Goal: Obtain resource: Download file/media

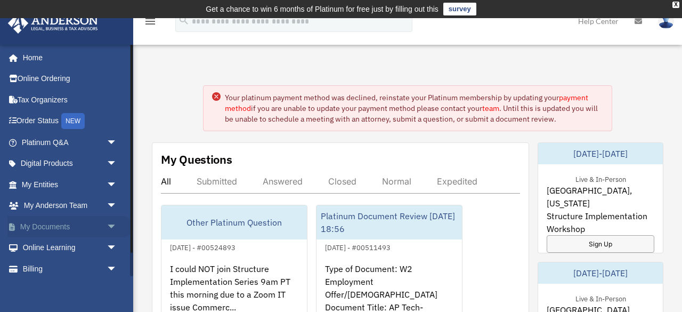
click at [47, 227] on link "My Documents arrow_drop_down" at bounding box center [70, 226] width 126 height 21
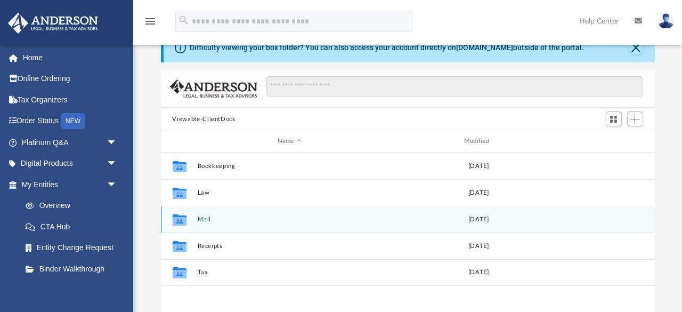
scroll to position [46, 0]
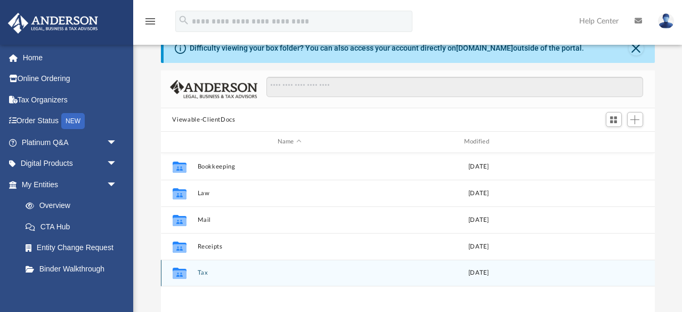
click at [226, 273] on button "Tax" at bounding box center [289, 272] width 184 height 7
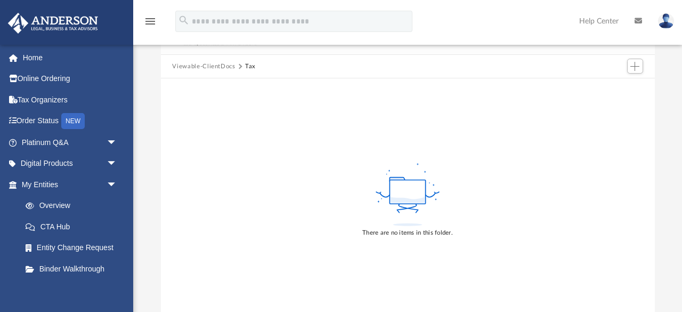
scroll to position [0, 0]
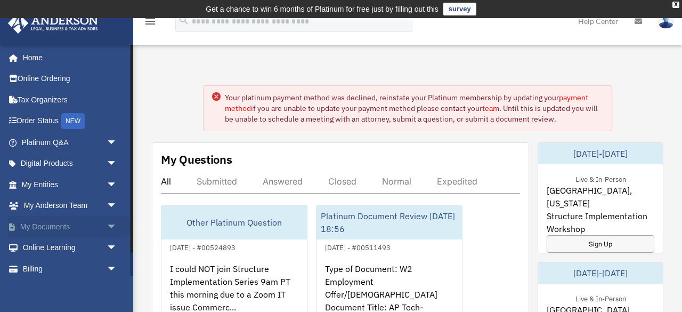
click at [44, 230] on link "My Documents arrow_drop_down" at bounding box center [70, 226] width 126 height 21
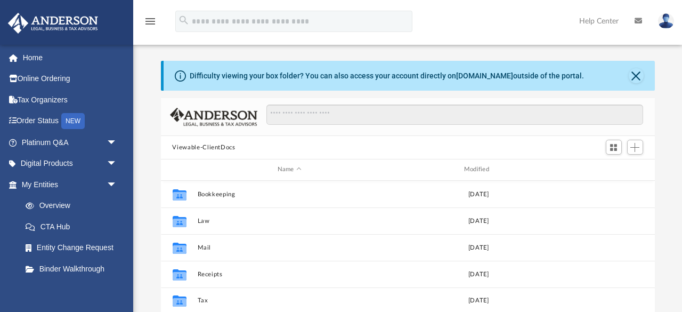
scroll to position [242, 493]
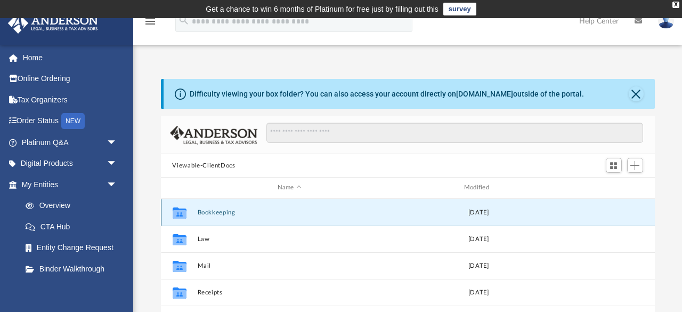
click at [214, 212] on button "Bookkeeping" at bounding box center [289, 212] width 184 height 7
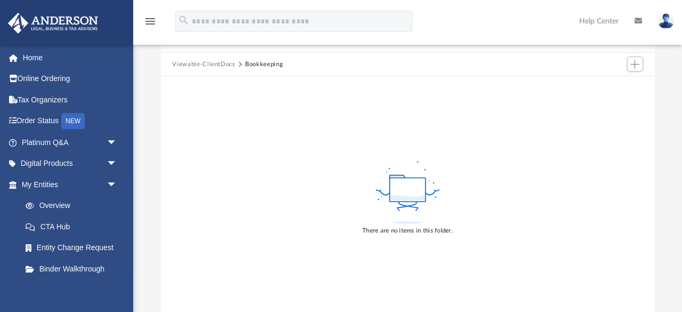
scroll to position [0, 0]
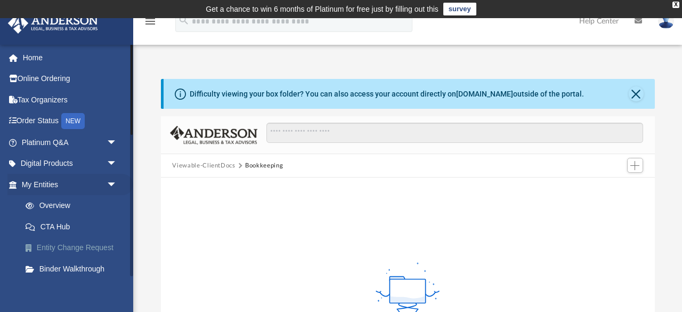
click at [68, 244] on link "Entity Change Request" at bounding box center [74, 247] width 118 height 21
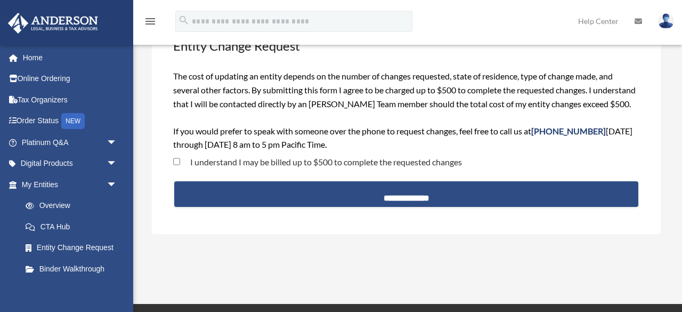
scroll to position [84, 0]
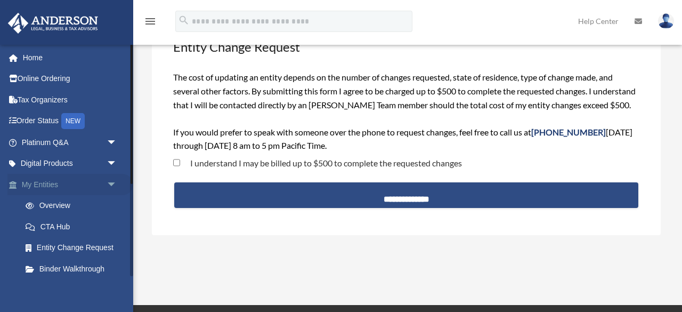
click at [45, 182] on link "My Entities arrow_drop_down" at bounding box center [70, 184] width 126 height 21
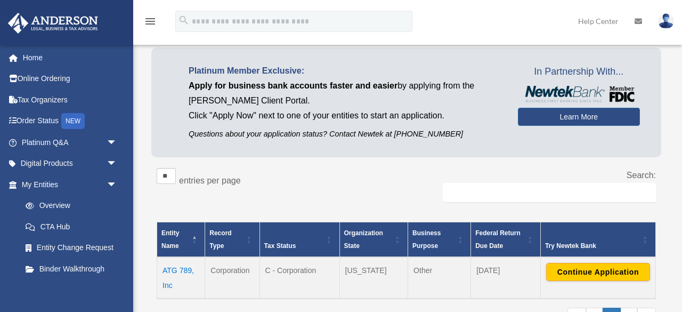
scroll to position [75, 0]
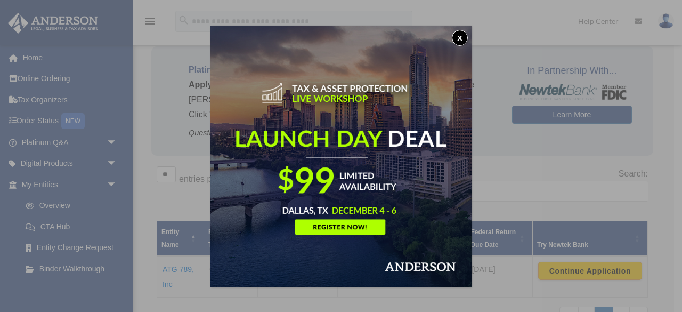
click at [460, 34] on button "x" at bounding box center [460, 38] width 16 height 16
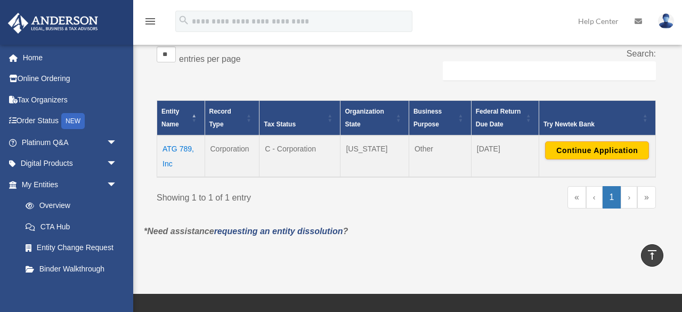
scroll to position [193, 0]
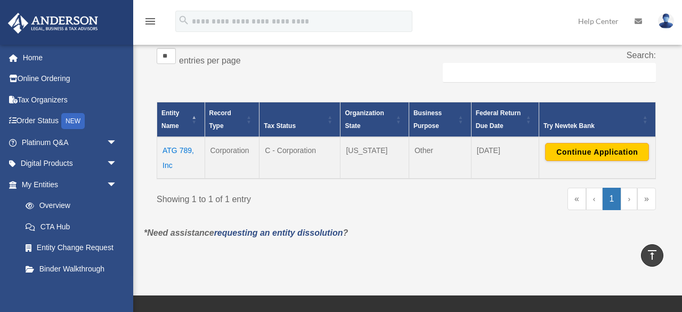
click at [178, 148] on td "ATG 789, Inc" at bounding box center [181, 158] width 48 height 42
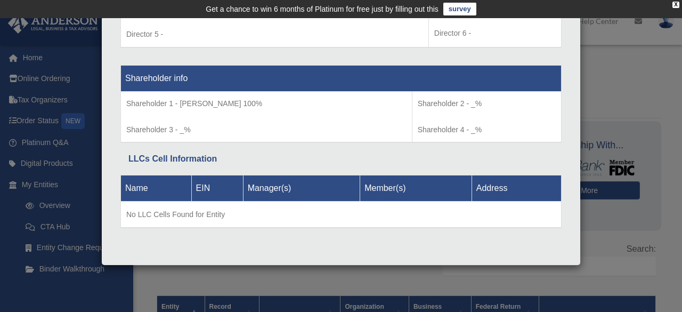
scroll to position [164, 0]
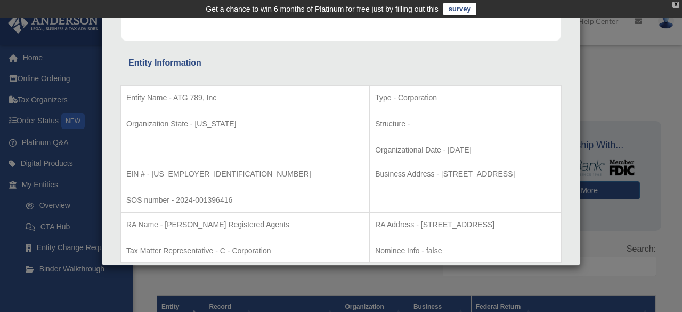
click at [674, 4] on div "X" at bounding box center [675, 5] width 7 height 6
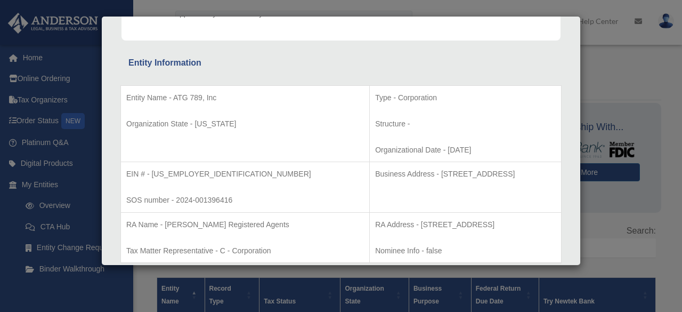
scroll to position [0, 0]
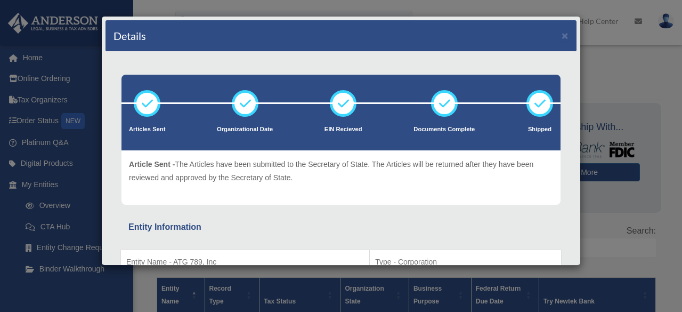
click at [591, 53] on div "Details × Articles Sent Organizational Date" at bounding box center [341, 156] width 682 height 312
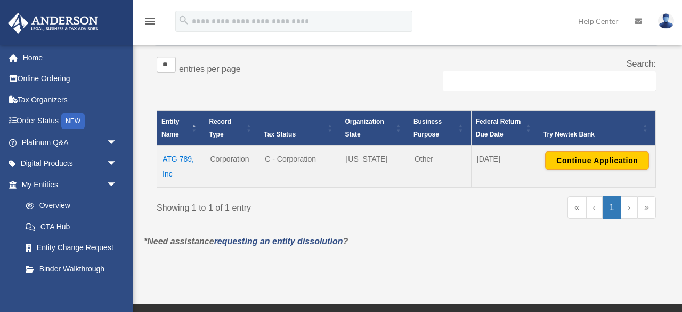
scroll to position [173, 0]
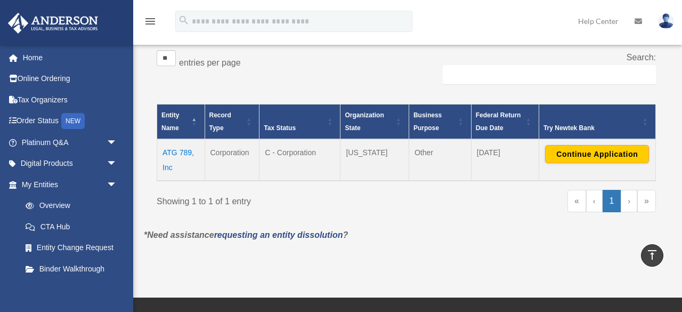
click at [627, 200] on link "›" at bounding box center [629, 201] width 17 height 22
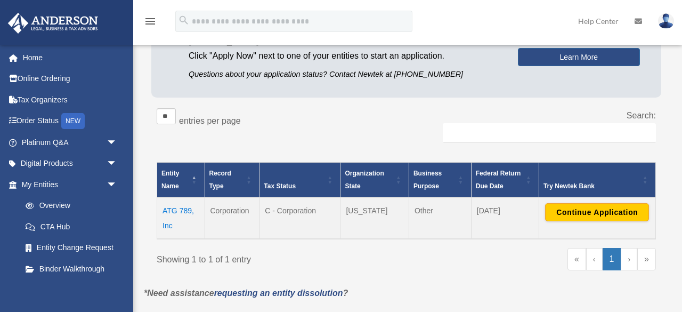
scroll to position [139, 0]
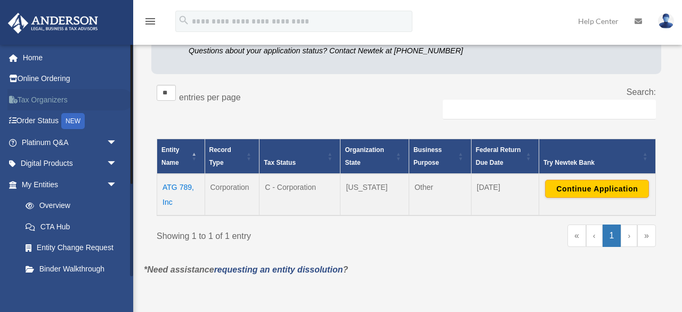
click at [59, 100] on link "Tax Organizers" at bounding box center [70, 99] width 126 height 21
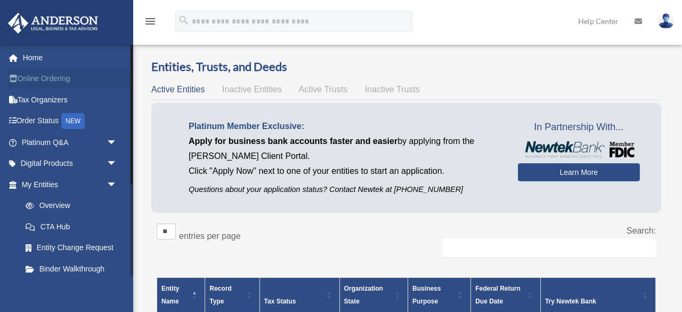
click at [55, 78] on link "Online Ordering" at bounding box center [70, 78] width 126 height 21
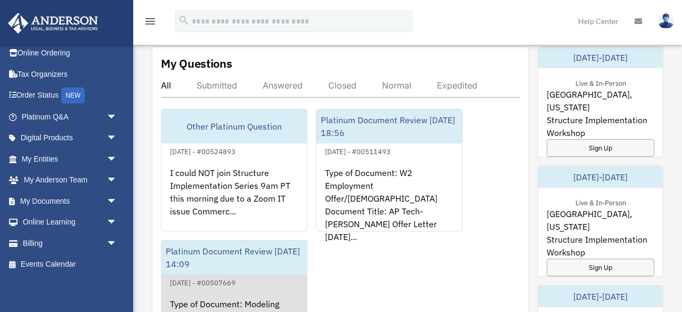
scroll to position [78, 0]
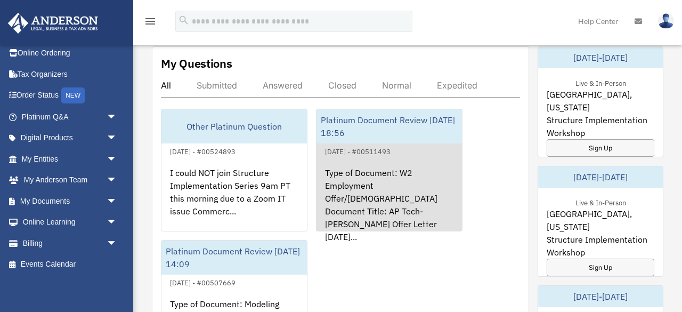
click at [389, 208] on div "Type of Document: W2 Employment Offer/[DEMOGRAPHIC_DATA] Document Title: AP Tec…" at bounding box center [389, 199] width 145 height 83
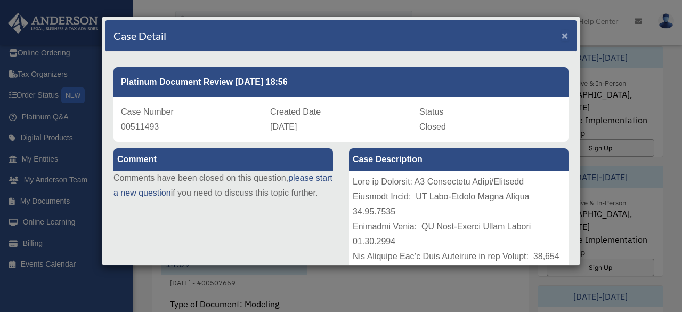
click at [565, 36] on span "×" at bounding box center [565, 35] width 7 height 12
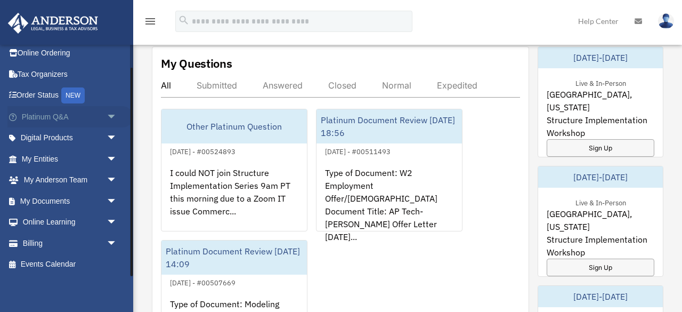
click at [59, 119] on link "Platinum Q&A arrow_drop_down" at bounding box center [70, 116] width 126 height 21
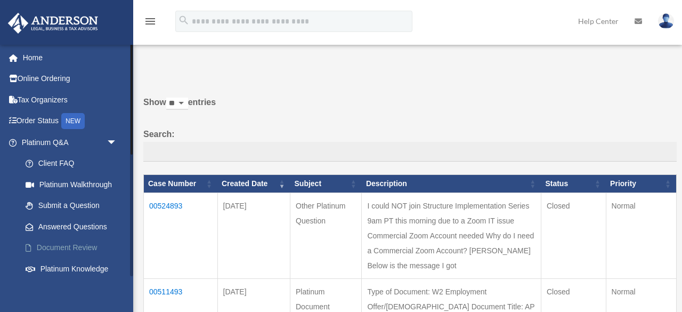
click at [82, 247] on link "Document Review" at bounding box center [74, 247] width 118 height 21
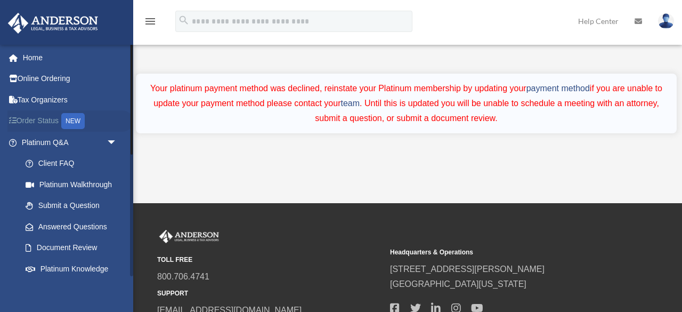
click at [29, 117] on link "Order Status NEW" at bounding box center [70, 121] width 126 height 22
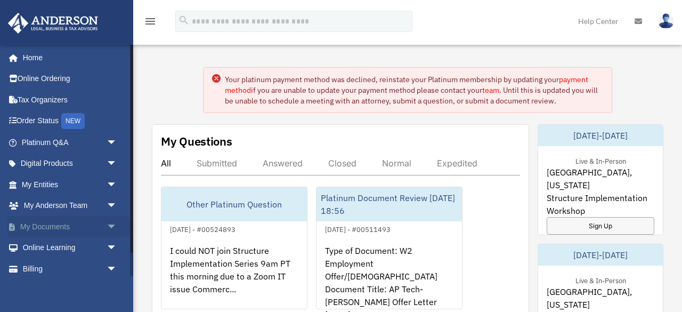
click at [111, 223] on span "arrow_drop_down" at bounding box center [117, 227] width 21 height 22
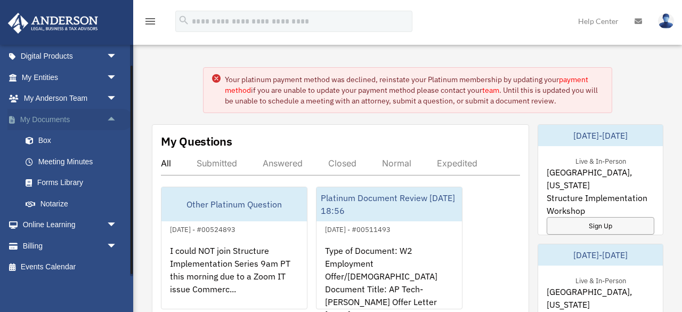
scroll to position [110, 0]
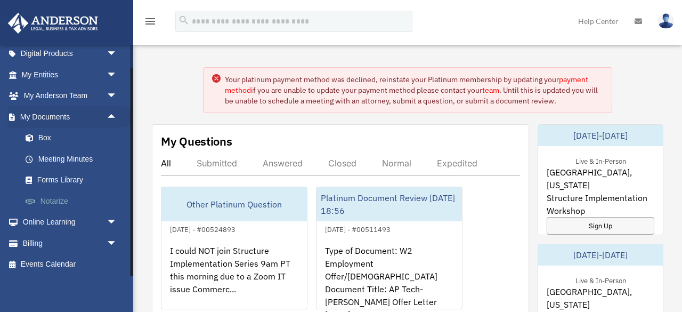
click at [66, 202] on link "Notarize" at bounding box center [74, 200] width 118 height 21
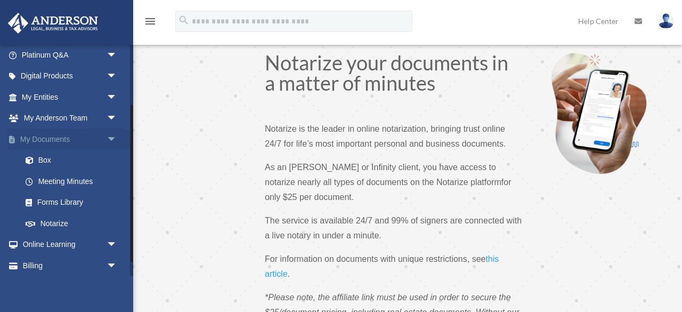
scroll to position [90, 0]
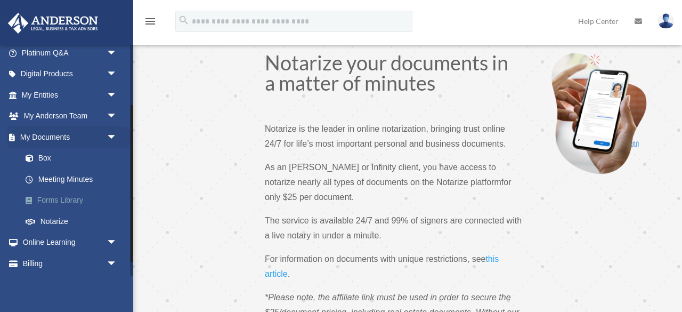
click at [57, 201] on link "Forms Library" at bounding box center [74, 200] width 118 height 21
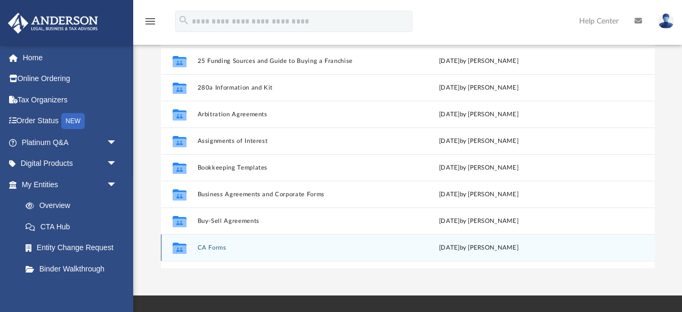
click at [180, 249] on icon "grid" at bounding box center [179, 247] width 14 height 11
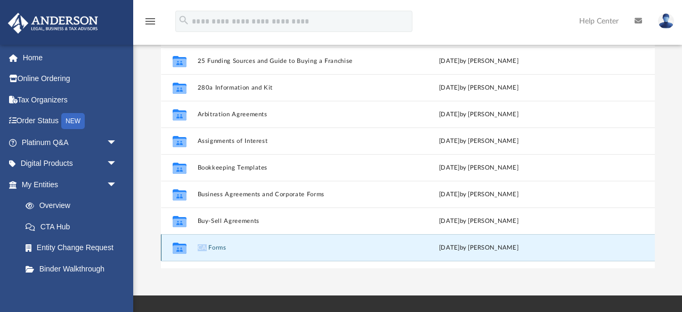
click at [180, 249] on icon "grid" at bounding box center [179, 247] width 14 height 11
click at [255, 240] on div "Collaborated Folder CA Forms Thu Jul 13 2023 by Taryn Biever" at bounding box center [408, 247] width 494 height 27
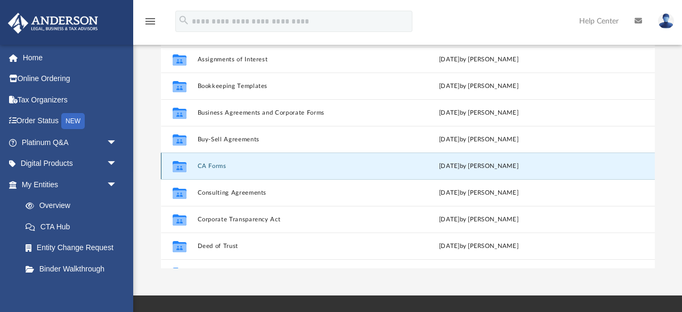
scroll to position [83, 0]
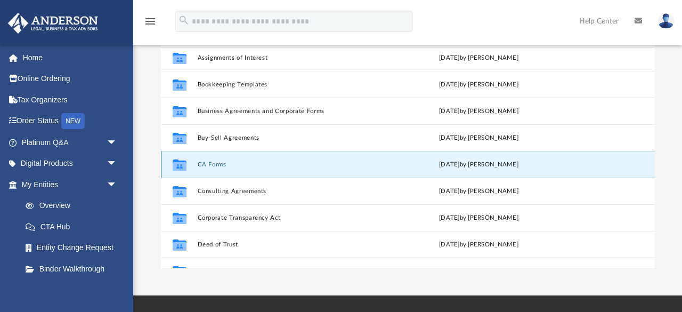
click at [204, 163] on button "CA Forms" at bounding box center [289, 164] width 184 height 7
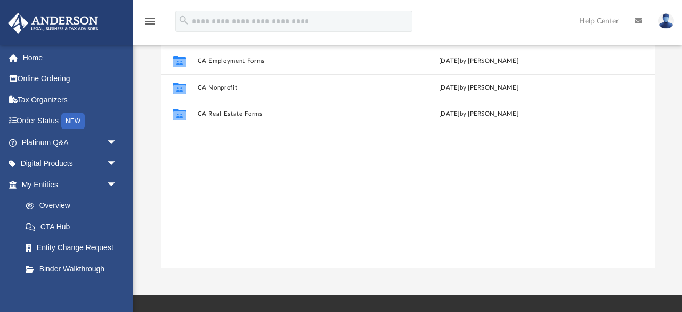
click at [180, 165] on div "Collaborated Folder CA Employment Forms Thu Jul 13 2023 by Taryn Biever Collabo…" at bounding box center [408, 157] width 494 height 221
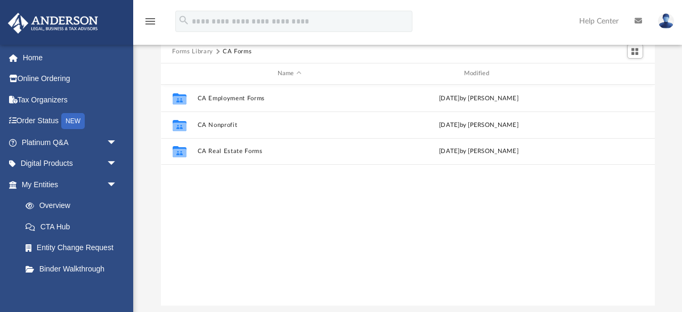
scroll to position [58, 0]
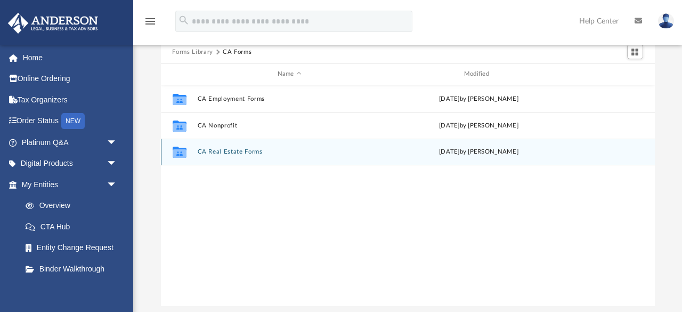
click at [232, 150] on button "CA Real Estate Forms" at bounding box center [289, 151] width 184 height 7
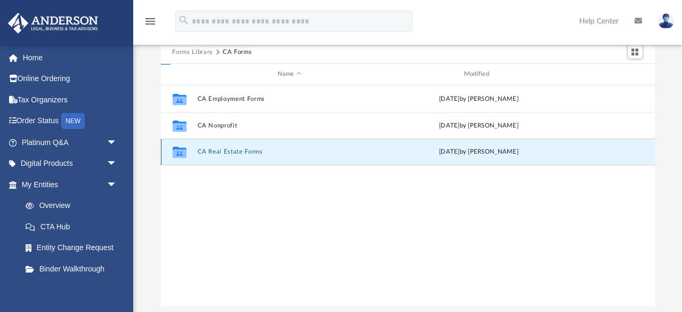
click at [232, 150] on button "CA Real Estate Forms" at bounding box center [289, 151] width 184 height 7
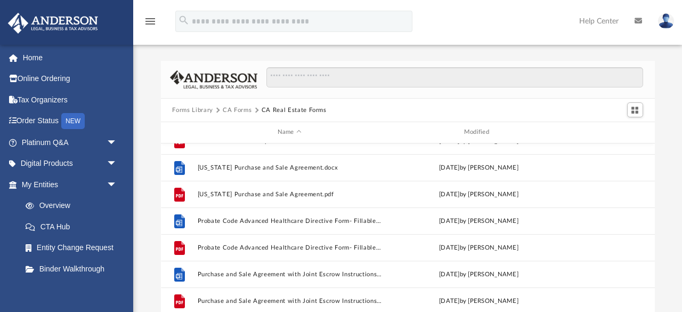
scroll to position [71, 0]
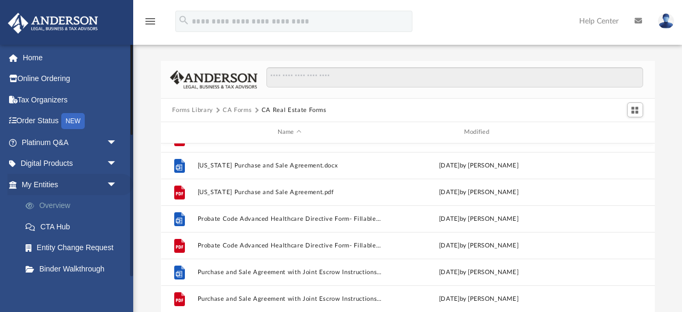
click at [61, 207] on link "Overview" at bounding box center [74, 205] width 118 height 21
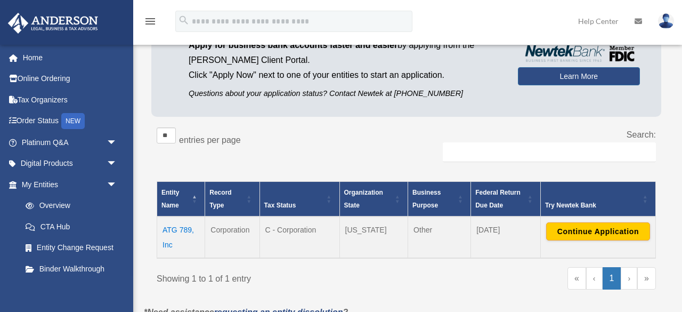
scroll to position [104, 0]
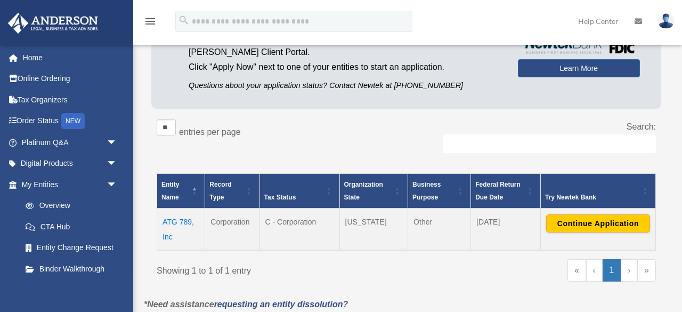
click at [173, 221] on td "ATG 789, Inc" at bounding box center [181, 229] width 48 height 42
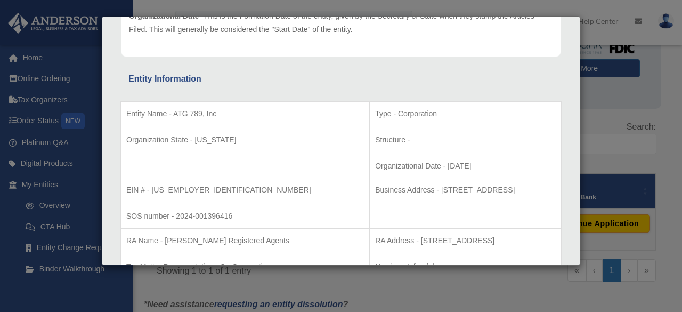
scroll to position [149, 0]
click at [667, 91] on div "Details × Articles Sent Organizational Date" at bounding box center [341, 156] width 682 height 312
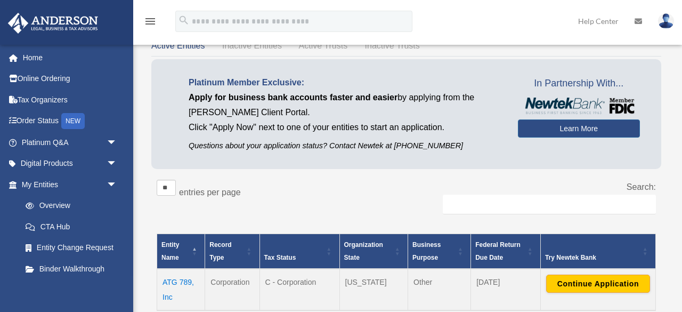
scroll to position [48, 0]
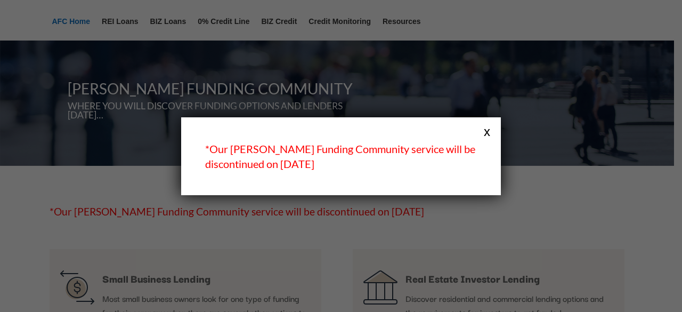
click at [486, 133] on button "x" at bounding box center [487, 131] width 14 height 14
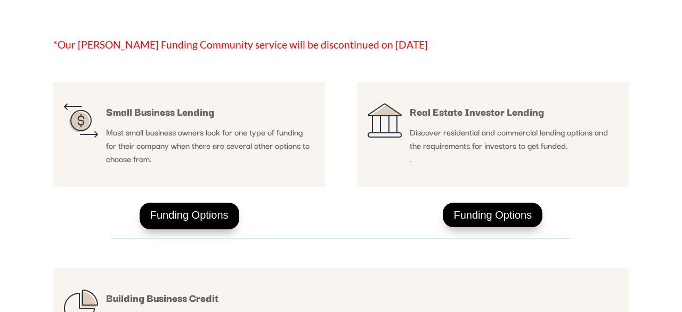
scroll to position [165, 0]
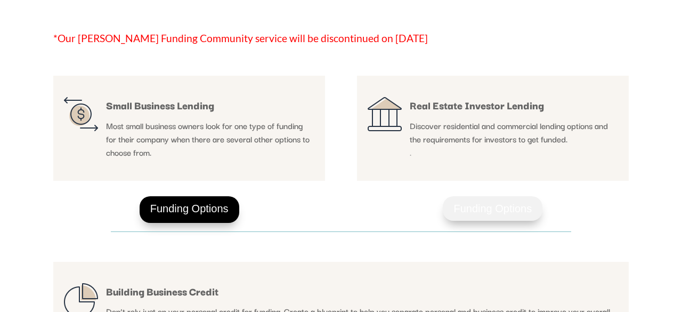
click at [502, 221] on link "Funding Options" at bounding box center [493, 208] width 100 height 25
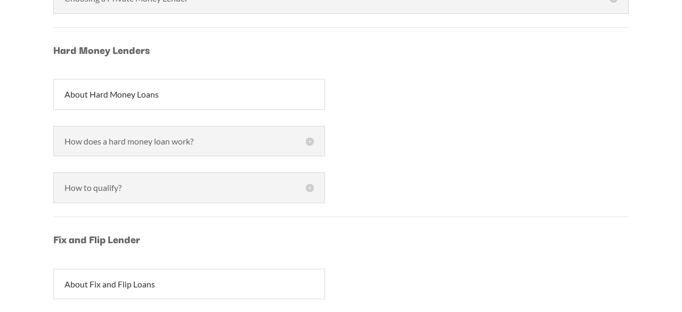
scroll to position [865, 0]
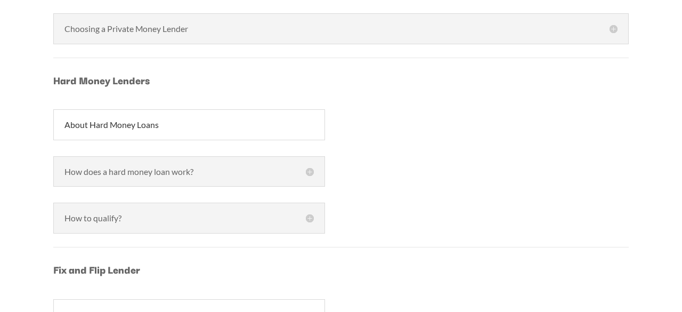
click at [266, 123] on h5 "About Hard Money Loans" at bounding box center [188, 124] width 249 height 9
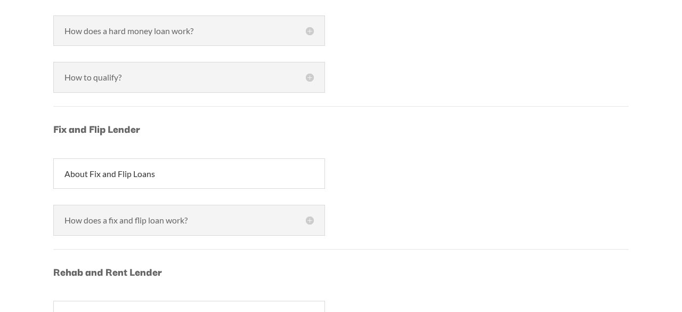
scroll to position [1113, 0]
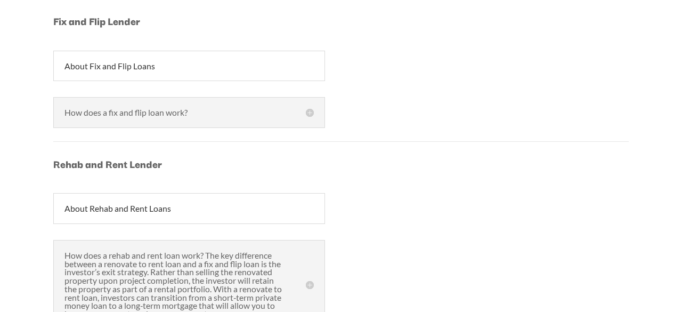
click at [255, 57] on div "About Fix and Flip Loans" at bounding box center [189, 66] width 272 height 31
click at [237, 108] on h5 "How does a fix and flip loan work?" at bounding box center [188, 112] width 249 height 9
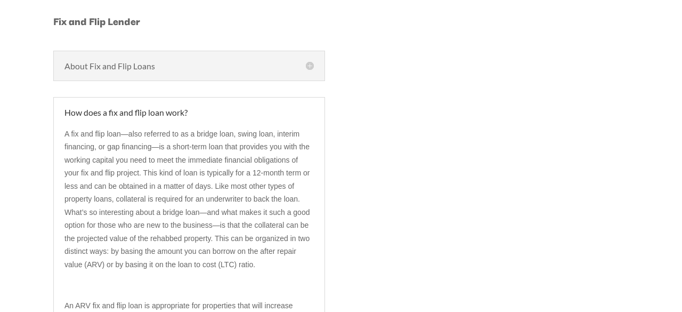
click at [237, 108] on h5 "How does a fix and flip loan work?" at bounding box center [188, 112] width 249 height 9
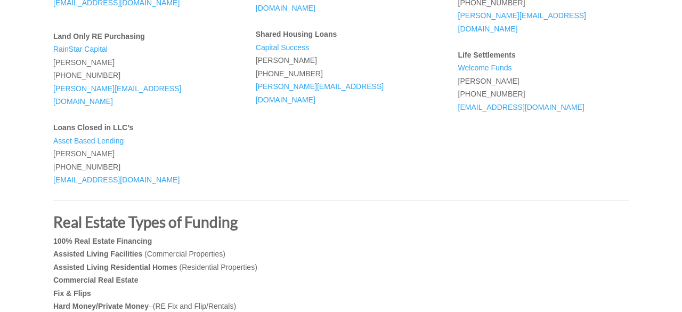
scroll to position [3142, 0]
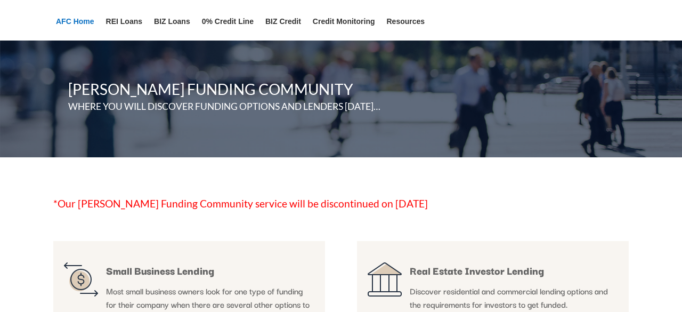
scroll to position [165, 0]
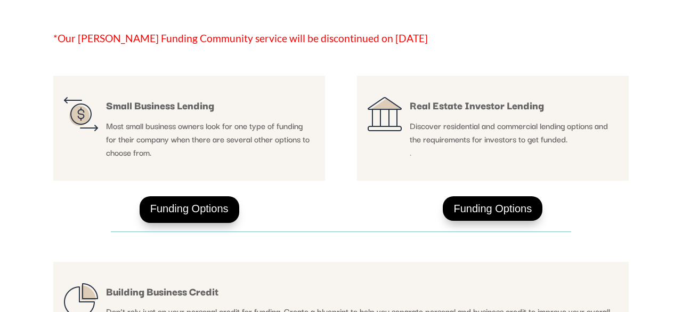
click at [174, 119] on h4 "Small Business Lending" at bounding box center [210, 108] width 208 height 22
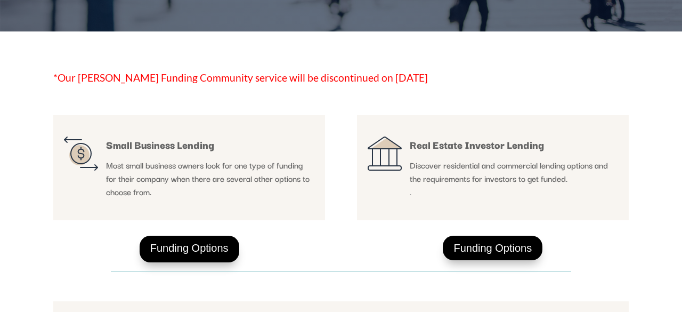
scroll to position [126, 0]
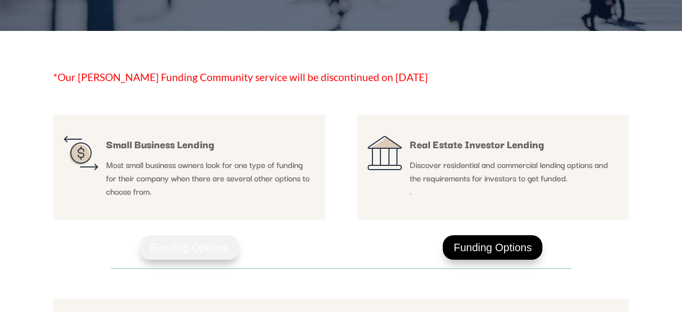
click at [176, 259] on link "Funding Options" at bounding box center [190, 247] width 100 height 25
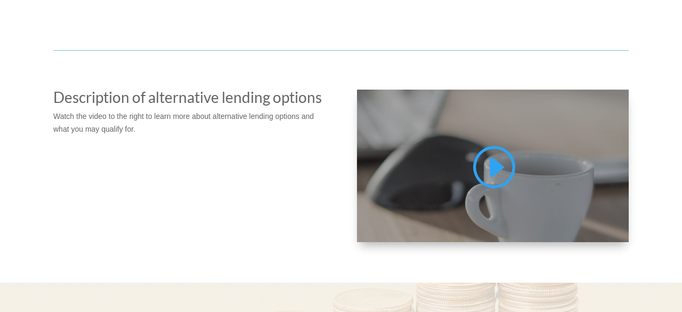
scroll to position [7029, 0]
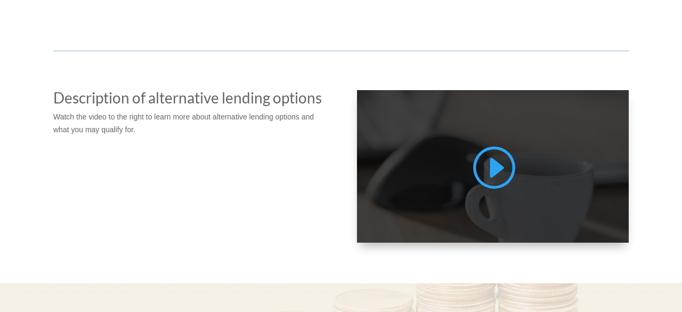
click at [485, 148] on link at bounding box center [493, 171] width 45 height 54
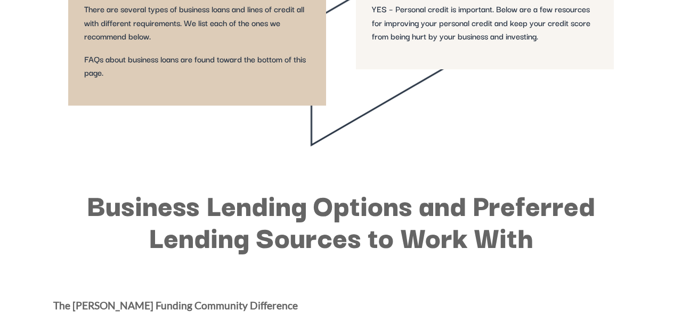
scroll to position [0, 0]
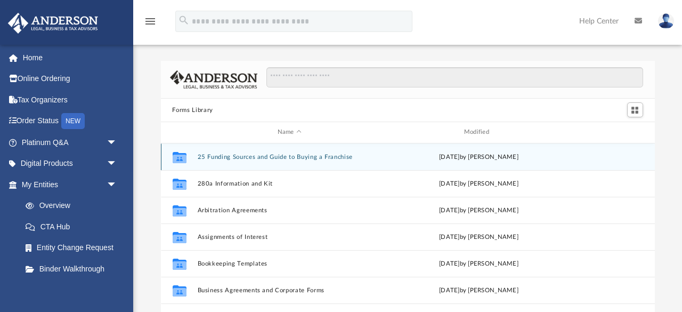
click at [258, 157] on button "25 Funding Sources and Guide to Buying a Franchise" at bounding box center [289, 156] width 184 height 7
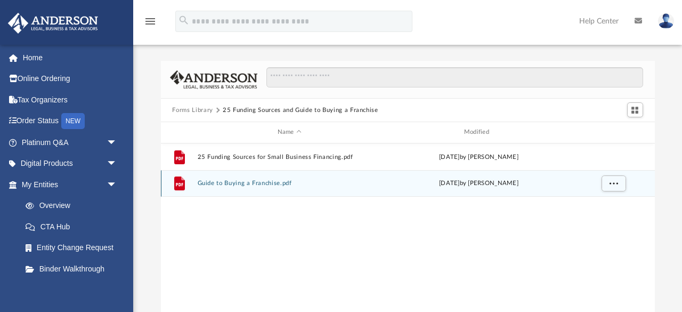
click at [252, 188] on div "File Guide to Buying a Franchise.pdf [DATE] by [PERSON_NAME]" at bounding box center [408, 183] width 494 height 27
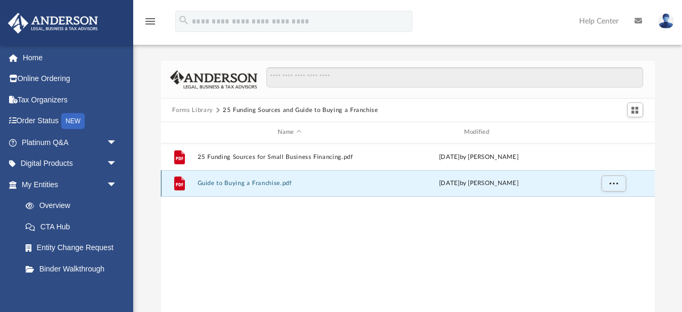
click at [252, 188] on div "File Guide to Buying a Franchise.pdf [DATE] by [PERSON_NAME]" at bounding box center [408, 183] width 494 height 27
click at [227, 182] on button "Guide to Buying a Franchise.pdf" at bounding box center [289, 183] width 184 height 7
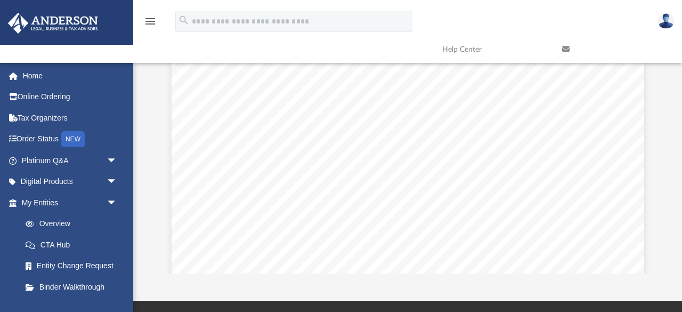
scroll to position [837, 0]
